Goal: Task Accomplishment & Management: Manage account settings

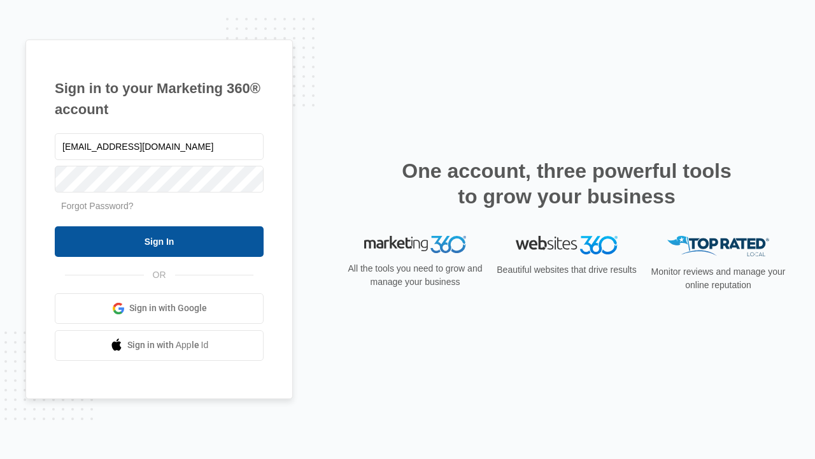
click at [159, 241] on input "Sign In" at bounding box center [159, 241] width 209 height 31
